Goal: Information Seeking & Learning: Learn about a topic

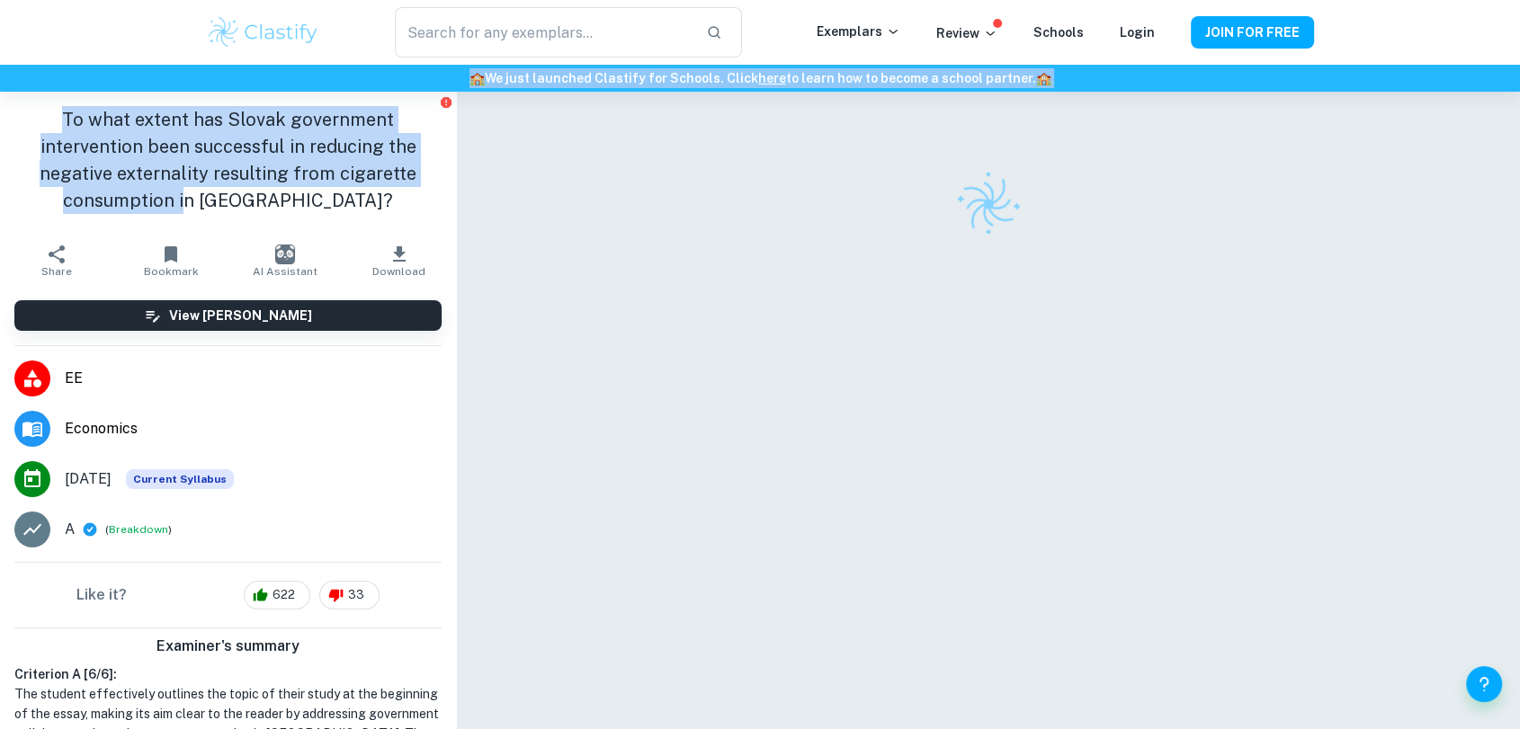
drag, startPoint x: 272, startPoint y: 189, endPoint x: 265, endPoint y: 89, distance: 100.1
click at [265, 92] on div "​ Exemplars Review Schools Login JOIN FOR FREE 🏫 We just launched Clastify for …" at bounding box center [760, 434] width 1520 height 685
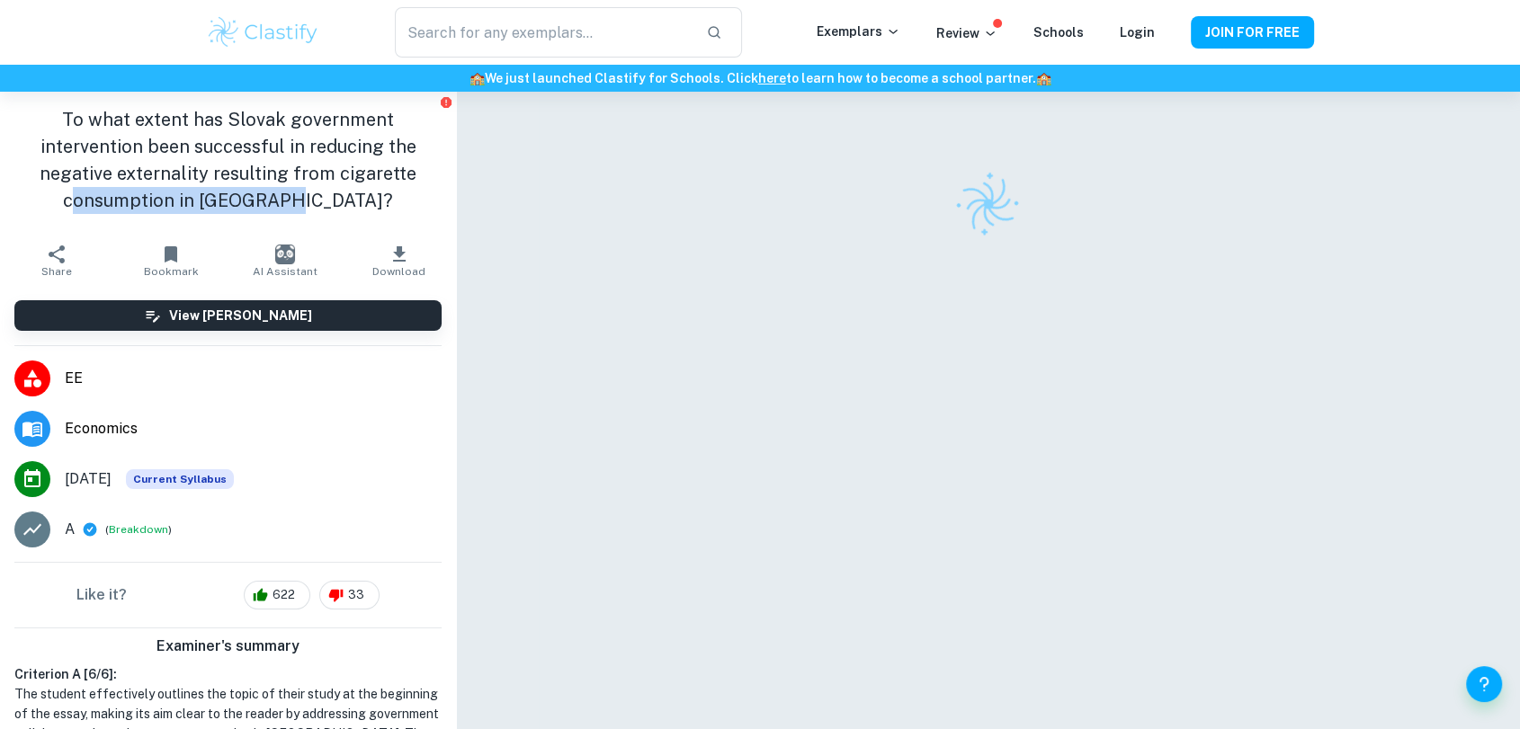
drag, startPoint x: 339, startPoint y: 198, endPoint x: 138, endPoint y: 152, distance: 206.6
click at [124, 180] on h1 "To what extent has Slovak government intervention been successful in reducing t…" at bounding box center [227, 160] width 427 height 108
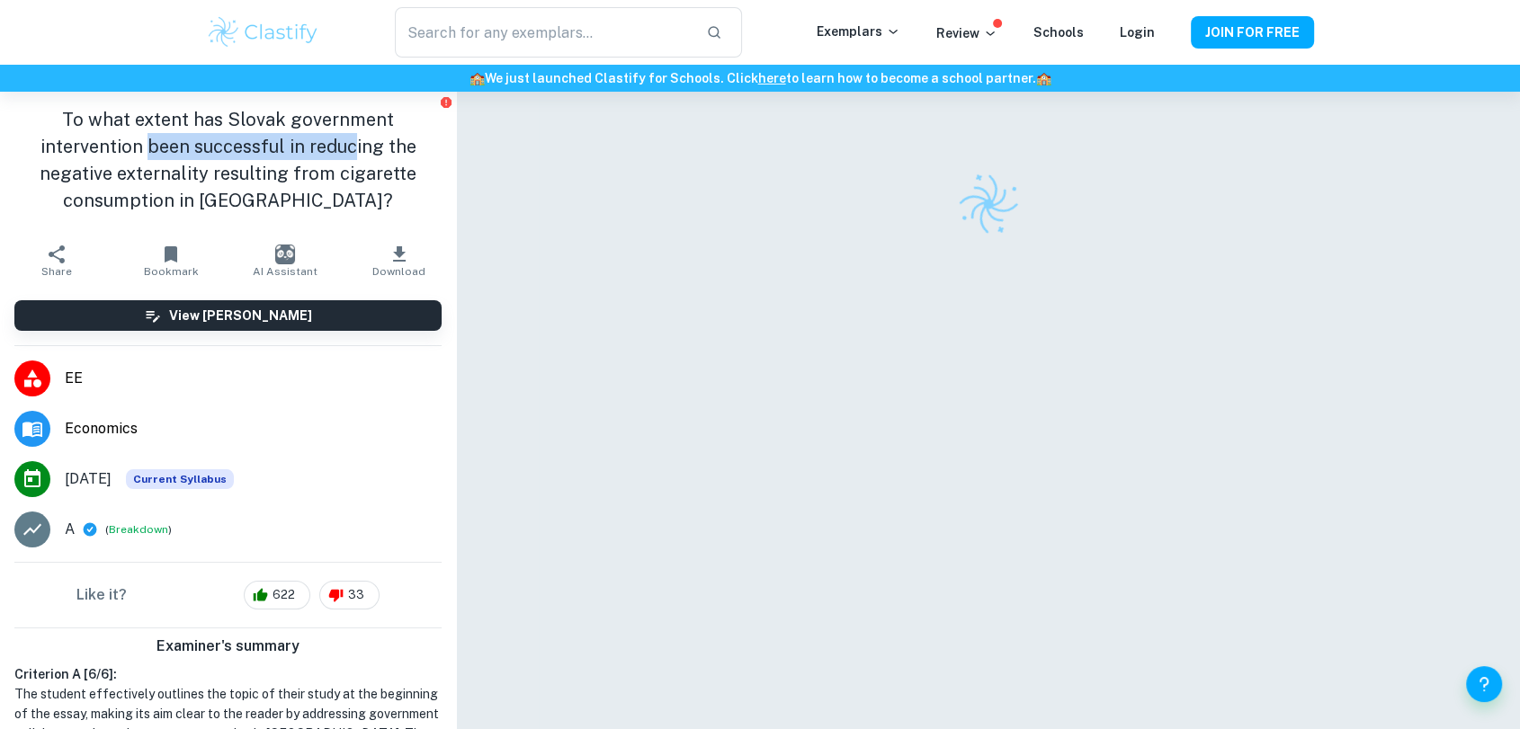
drag, startPoint x: 142, startPoint y: 146, endPoint x: 347, endPoint y: 149, distance: 205.1
click at [347, 149] on h1 "To what extent has Slovak government intervention been successful in reducing t…" at bounding box center [227, 160] width 427 height 108
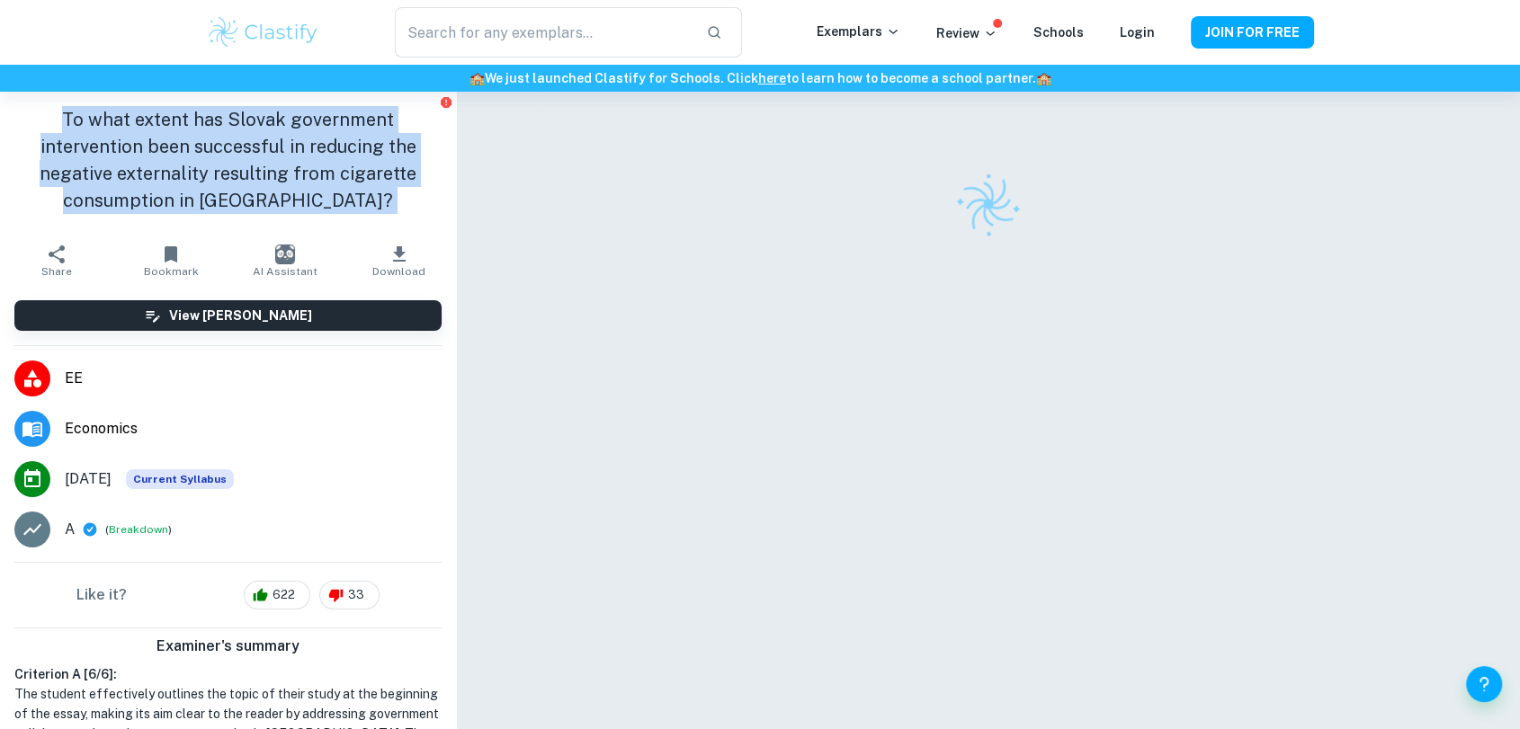
click at [347, 149] on h1 "To what extent has Slovak government intervention been successful in reducing t…" at bounding box center [227, 160] width 427 height 108
